Goal: Task Accomplishment & Management: Complete application form

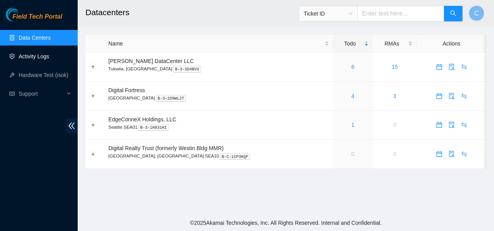
click at [40, 57] on link "Activity Logs" at bounding box center [34, 56] width 31 height 6
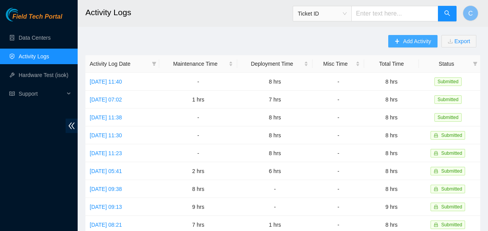
click at [402, 39] on button "Add Activity" at bounding box center [412, 41] width 49 height 12
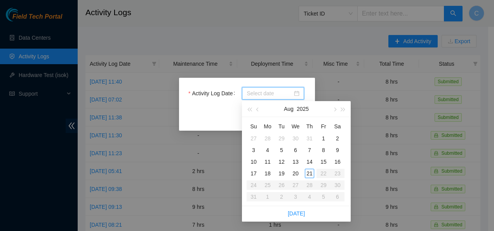
click at [261, 93] on input "Activity Log Date" at bounding box center [270, 93] width 46 height 9
type input "2025-08-21"
click at [311, 175] on div "21" at bounding box center [309, 173] width 9 height 9
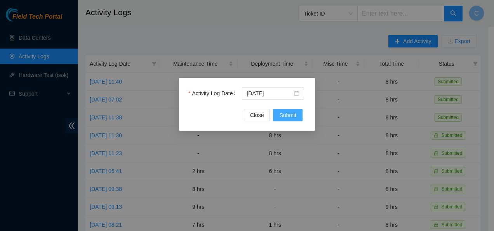
click at [282, 116] on span "Submit" at bounding box center [287, 115] width 17 height 9
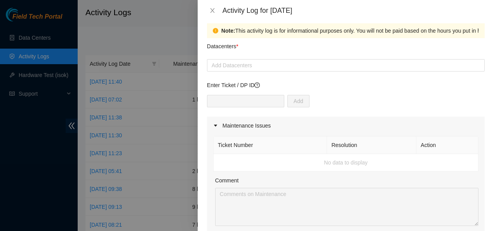
scroll to position [6, 0]
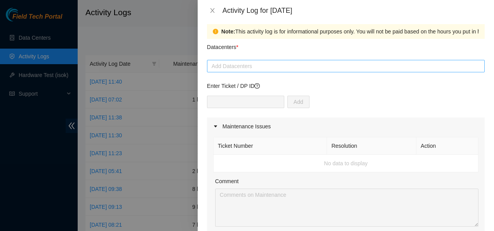
click at [282, 65] on div at bounding box center [346, 65] width 274 height 9
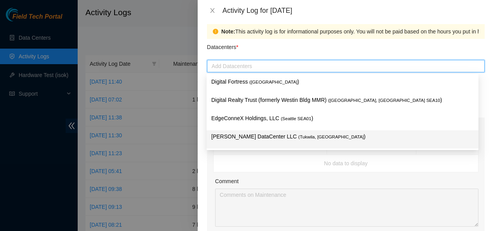
click at [249, 141] on p "Sabey DataCenter LLC ( Tukwila, WA )" at bounding box center [342, 136] width 263 height 9
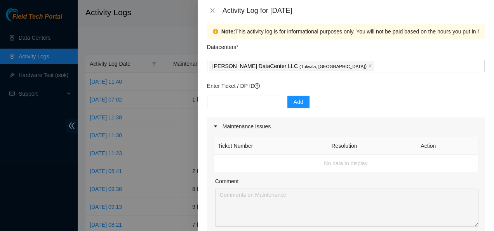
click at [204, 132] on div "Note: This activity log is for informational purposes only. You will not be pai…" at bounding box center [346, 126] width 296 height 210
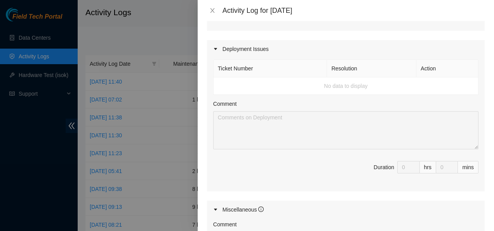
scroll to position [234, 0]
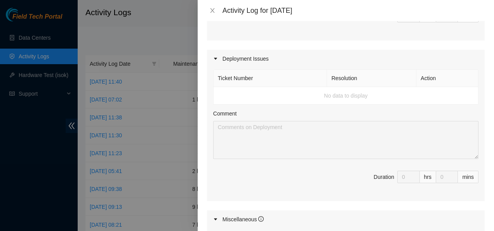
click at [420, 175] on div "hrs" at bounding box center [428, 177] width 16 height 12
click at [305, 94] on td "No data to display" at bounding box center [346, 95] width 265 height 17
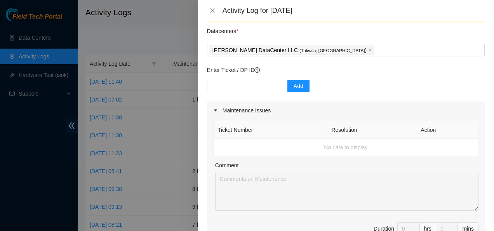
scroll to position [22, 0]
click at [259, 86] on input "text" at bounding box center [245, 86] width 77 height 12
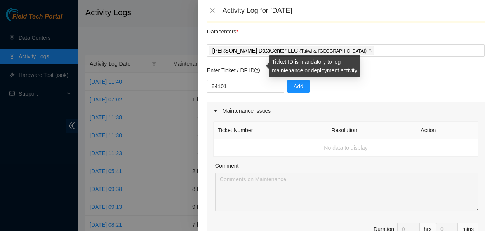
click at [258, 71] on icon "question-circle" at bounding box center [256, 70] width 5 height 5
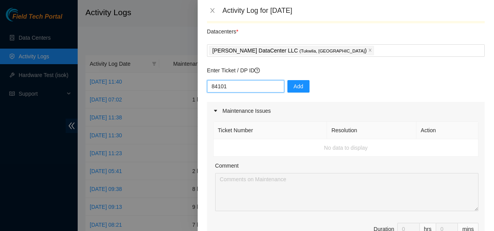
click at [210, 87] on input "84101" at bounding box center [245, 86] width 77 height 12
type input "DP84101"
click at [287, 87] on button "Add" at bounding box center [298, 86] width 22 height 12
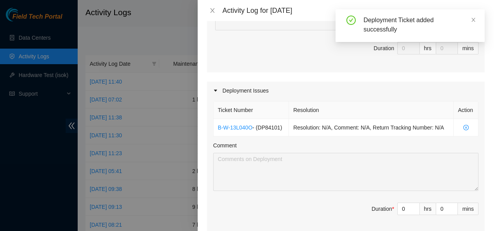
scroll to position [204, 0]
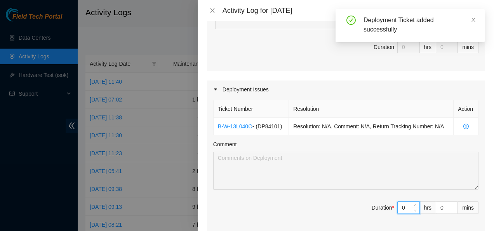
click at [401, 208] on input "0" at bounding box center [409, 208] width 22 height 12
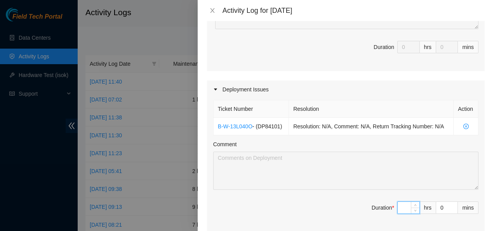
type input "7"
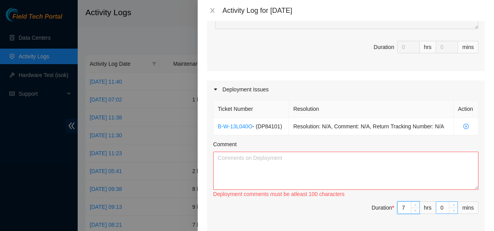
type input "7"
click at [439, 208] on input "0" at bounding box center [446, 208] width 21 height 12
type input "1"
type input "15"
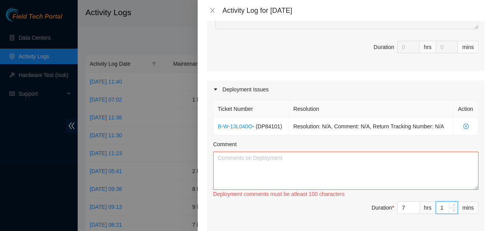
type input "15"
click at [265, 155] on textarea "Comment" at bounding box center [345, 171] width 265 height 38
paste textarea "Worked on DP84101 Bundled, ran and plugged in fiber lines to R03.Leaf114 S4203.…"
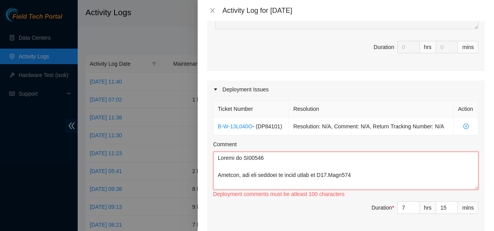
paste textarea "Worked on DP84101 Bundled, ran and plugged in fiber lines to R03.Leaf114 S4203.…"
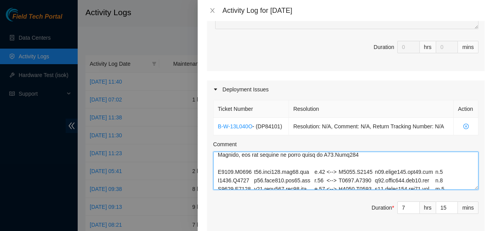
scroll to position [579, 0]
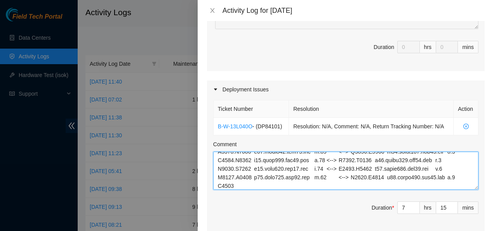
type textarea "Worked on DP84101 Bundled, ran and plugged in fiber lines to R03.Leaf114 S4203.…"
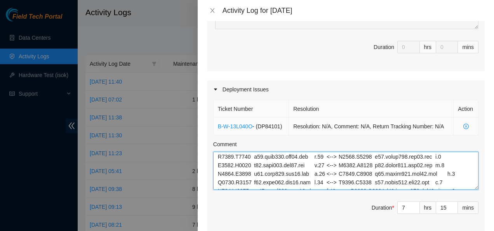
scroll to position [0, 0]
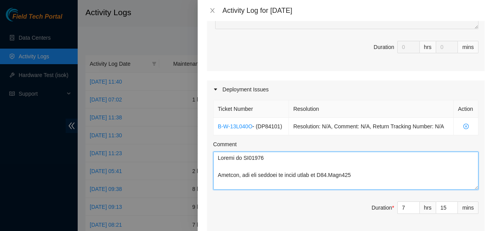
drag, startPoint x: 282, startPoint y: 183, endPoint x: 162, endPoint y: 73, distance: 163.3
click at [162, 73] on div "Activity Log for 21-08-2025 Note: This activity log is for informational purpos…" at bounding box center [247, 115] width 494 height 231
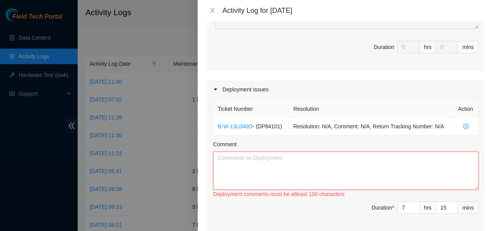
paste textarea "Worked on DP84101 Bundled, ran and plugged in fiber lines to R03.Leaf114 S4203.…"
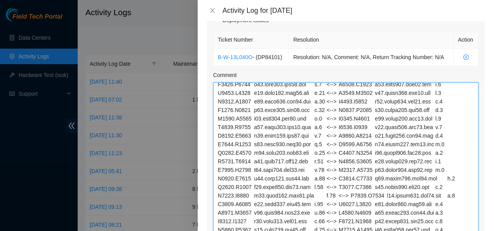
scroll to position [141, 0]
drag, startPoint x: 471, startPoint y: 118, endPoint x: 451, endPoint y: 251, distance: 134.0
click at [451, 230] on html "Field Tech Portal Data Centers Activity Logs Hardware Test (isok) Support Activ…" at bounding box center [247, 115] width 494 height 231
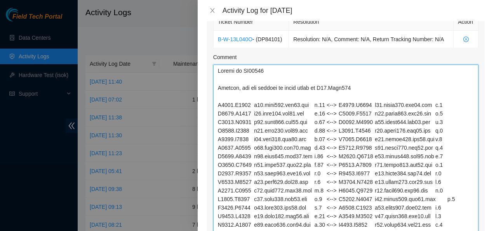
scroll to position [290, 0]
click at [216, 88] on textarea "Comment" at bounding box center [345, 150] width 265 height 171
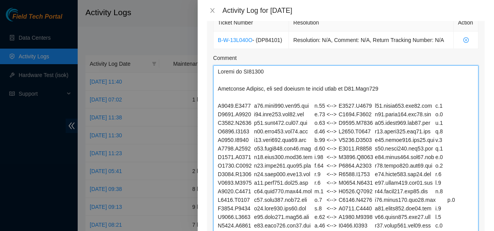
click at [263, 89] on textarea "Comment" at bounding box center [345, 150] width 265 height 171
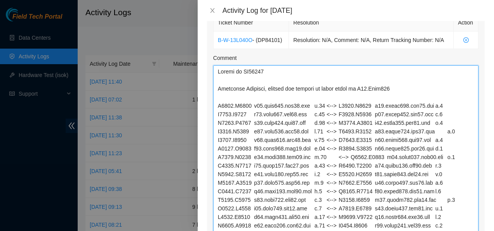
click at [319, 89] on textarea "Comment" at bounding box center [345, 150] width 265 height 171
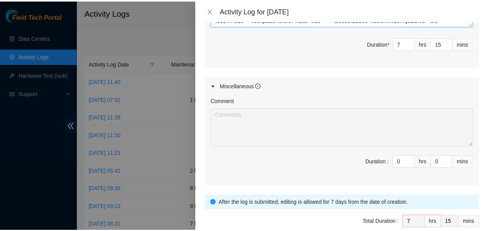
scroll to position [539, 0]
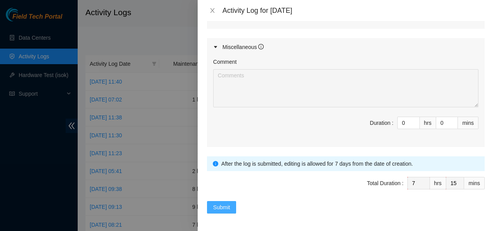
type textarea "Worked on DP84101 Continued Bundling, running and plugging in fiber lines to R0…"
click at [213, 205] on span "Submit" at bounding box center [221, 207] width 17 height 9
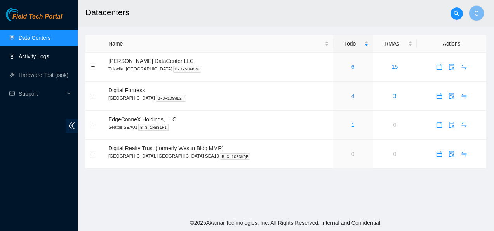
click at [49, 58] on link "Activity Logs" at bounding box center [34, 56] width 31 height 6
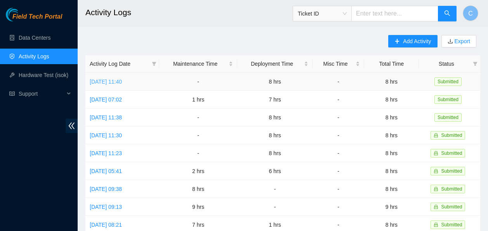
click at [100, 80] on link "[DATE] 11:40" at bounding box center [106, 81] width 32 height 6
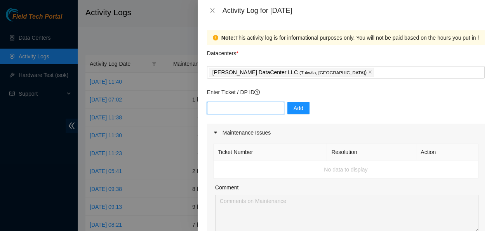
click at [261, 108] on input "text" at bounding box center [245, 108] width 77 height 12
type input "DP84101"
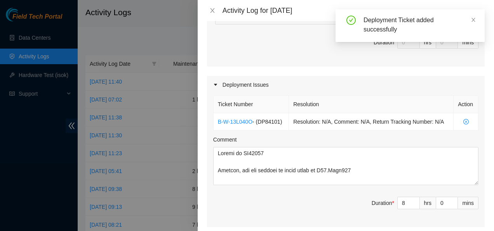
scroll to position [212, 0]
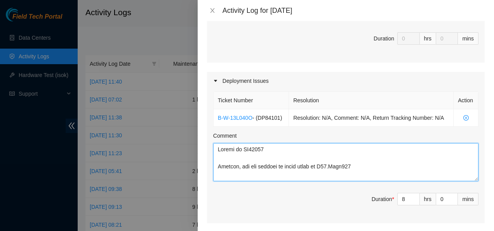
drag, startPoint x: 242, startPoint y: 164, endPoint x: 244, endPoint y: 167, distance: 4.1
click at [244, 167] on textarea "Comment" at bounding box center [345, 162] width 265 height 38
click at [215, 148] on textarea "Comment" at bounding box center [345, 162] width 265 height 38
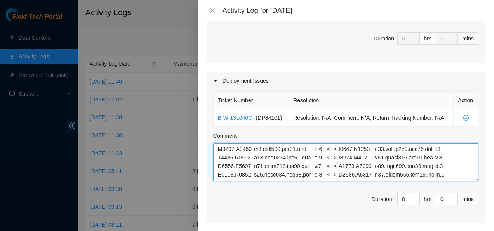
scroll to position [273, 0]
drag, startPoint x: 215, startPoint y: 148, endPoint x: 481, endPoint y: 198, distance: 270.7
click at [372, 198] on div "Note: This activity log is for informational purposes only. You will not be pai…" at bounding box center [346, 126] width 296 height 210
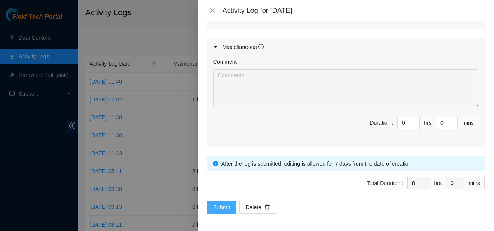
click at [226, 209] on span "Submit" at bounding box center [221, 207] width 17 height 9
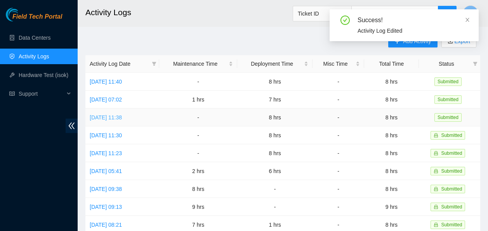
click at [122, 117] on link "[DATE] 11:38" at bounding box center [106, 117] width 32 height 6
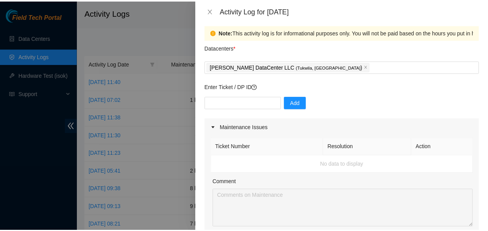
scroll to position [0, 0]
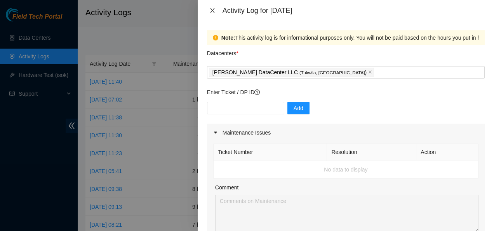
click at [214, 10] on icon "close" at bounding box center [212, 10] width 6 height 6
